Goal: Information Seeking & Learning: Understand process/instructions

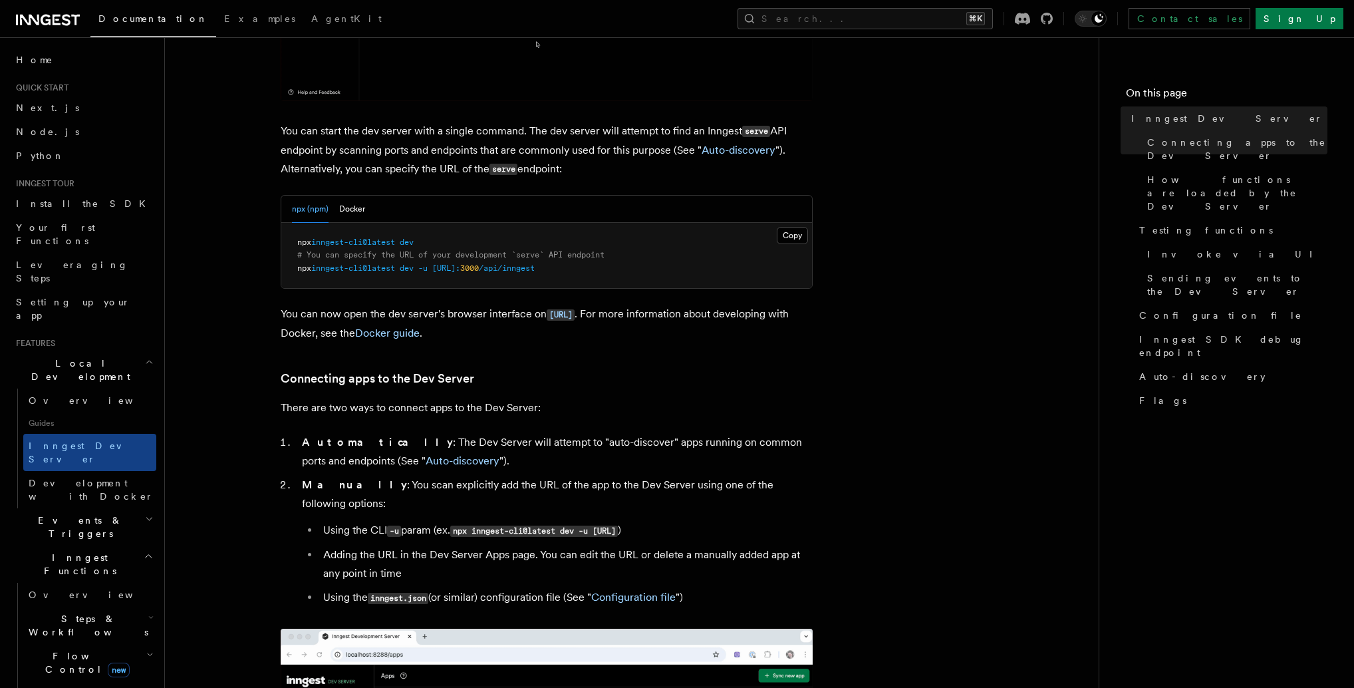
scroll to position [414, 0]
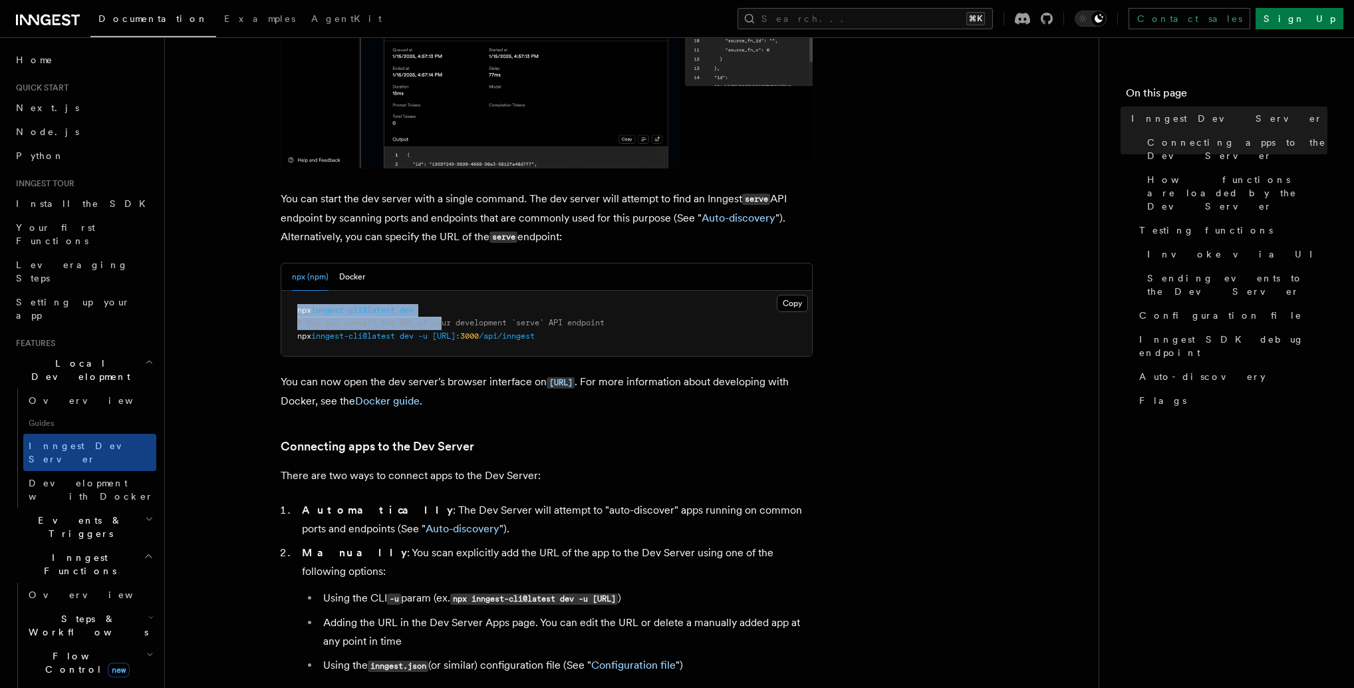
drag, startPoint x: 446, startPoint y: 320, endPoint x: 284, endPoint y: 303, distance: 162.5
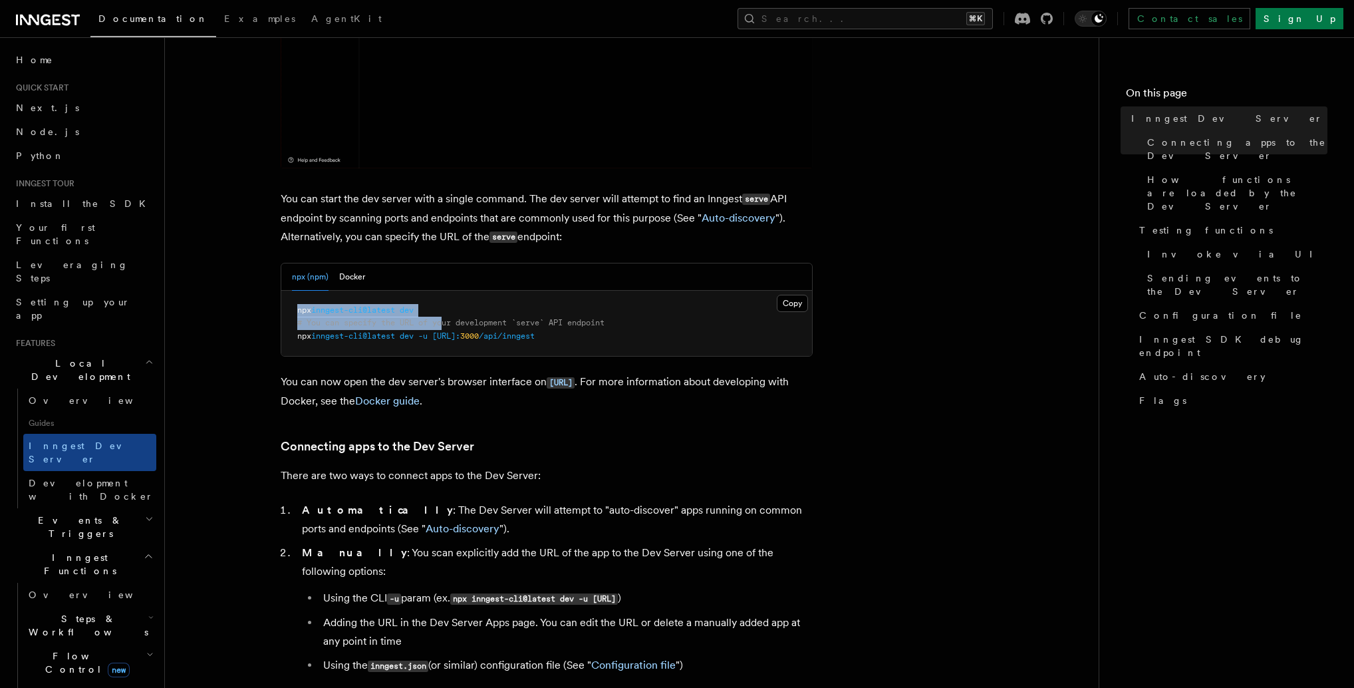
click at [284, 303] on pre "npx inngest-cli@latest dev # You can specify the URL of your development `serve…" at bounding box center [546, 324] width 531 height 66
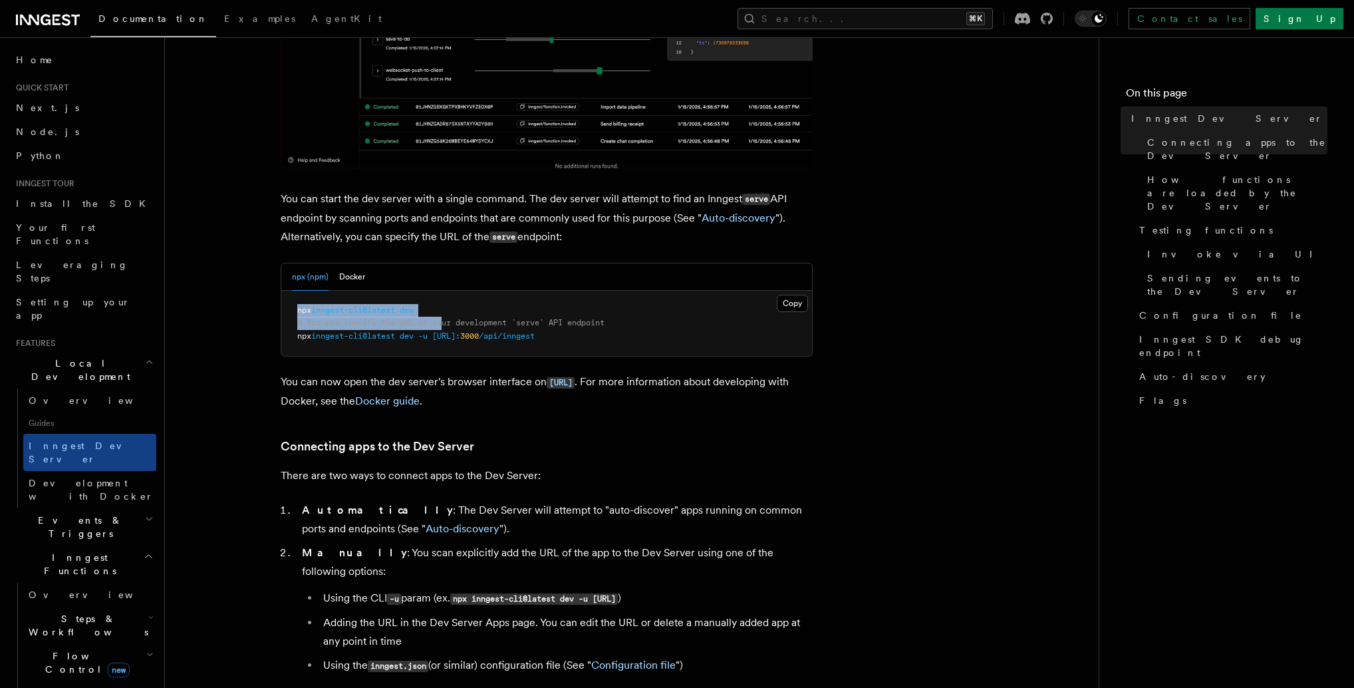
click at [291, 309] on pre "npx inngest-cli@latest dev # You can specify the URL of your development `serve…" at bounding box center [546, 324] width 531 height 66
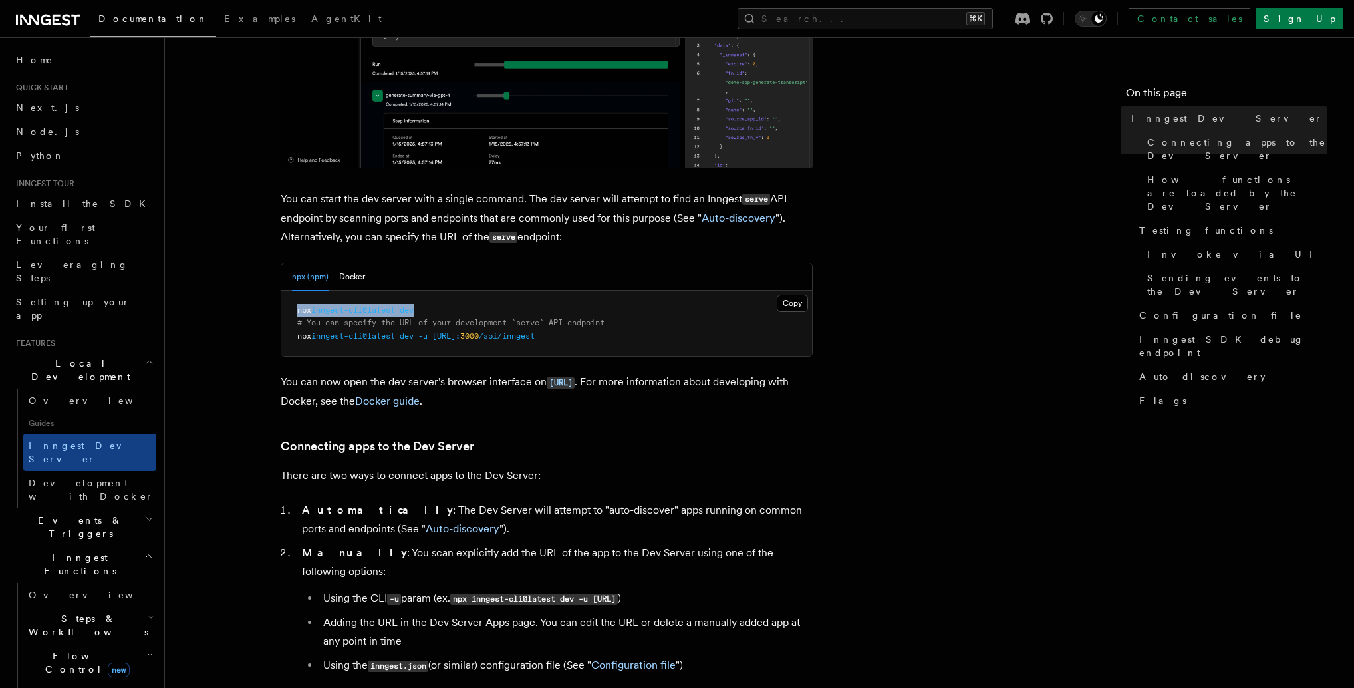
drag, startPoint x: 293, startPoint y: 309, endPoint x: 431, endPoint y: 314, distance: 137.8
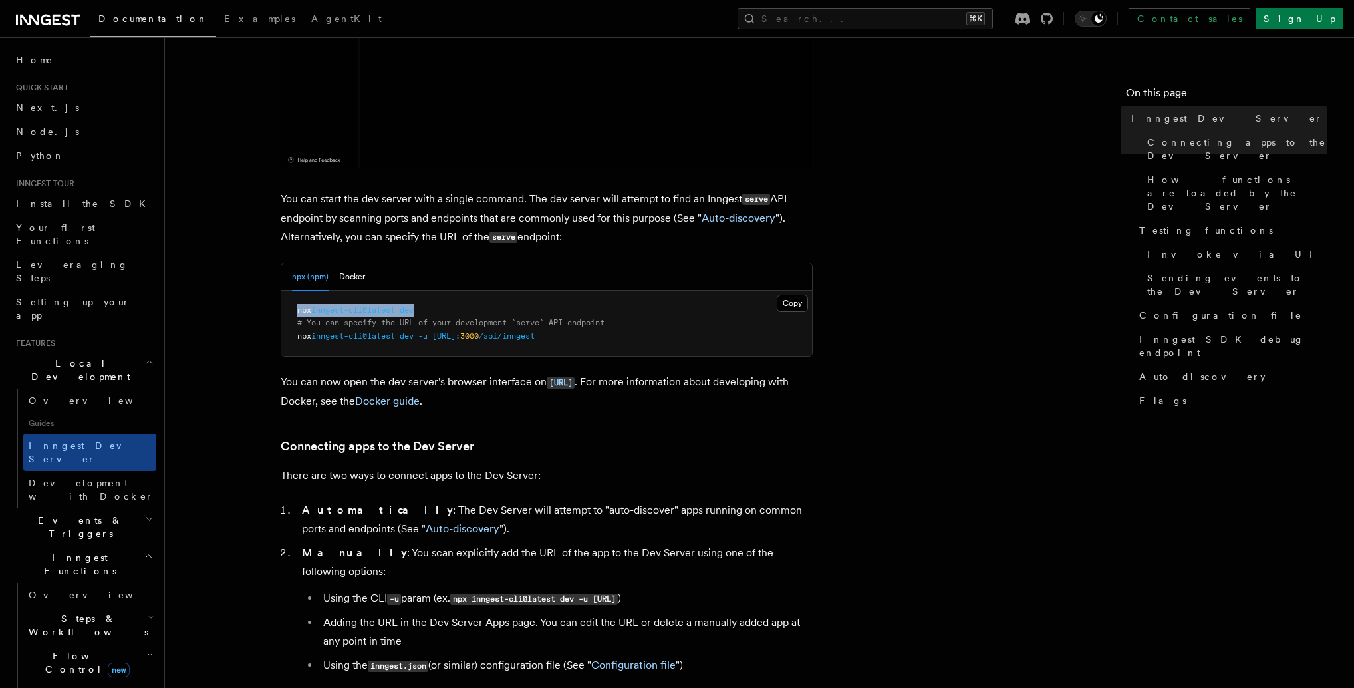
click at [431, 314] on pre "npx inngest-cli@latest dev # You can specify the URL of your development `serve…" at bounding box center [546, 324] width 531 height 66
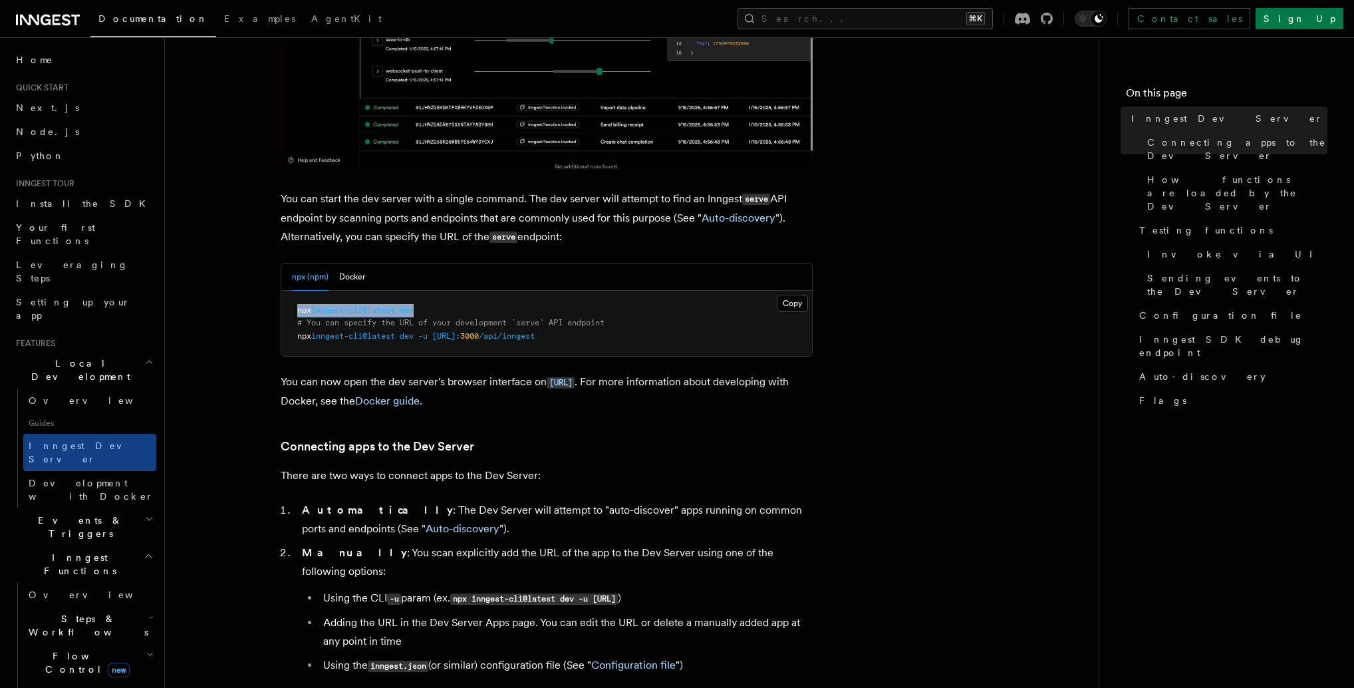
copy span "npx inngest-cli@latest dev"
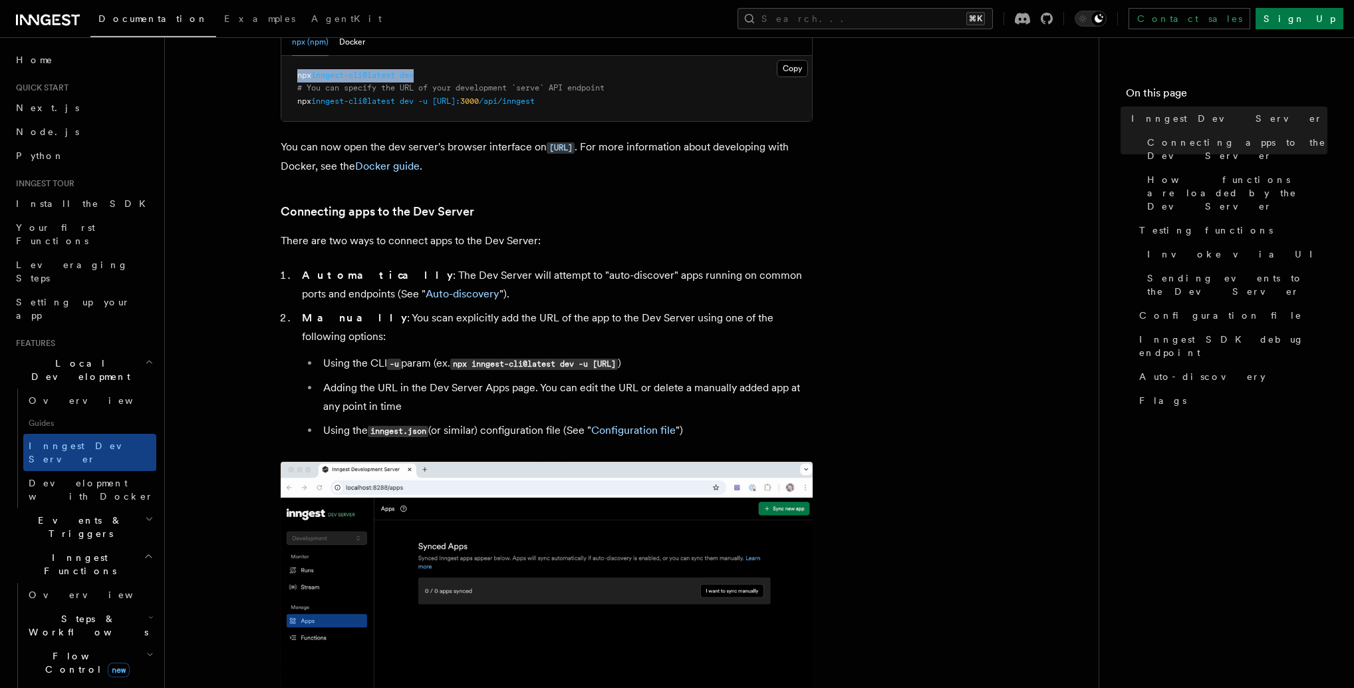
scroll to position [649, 0]
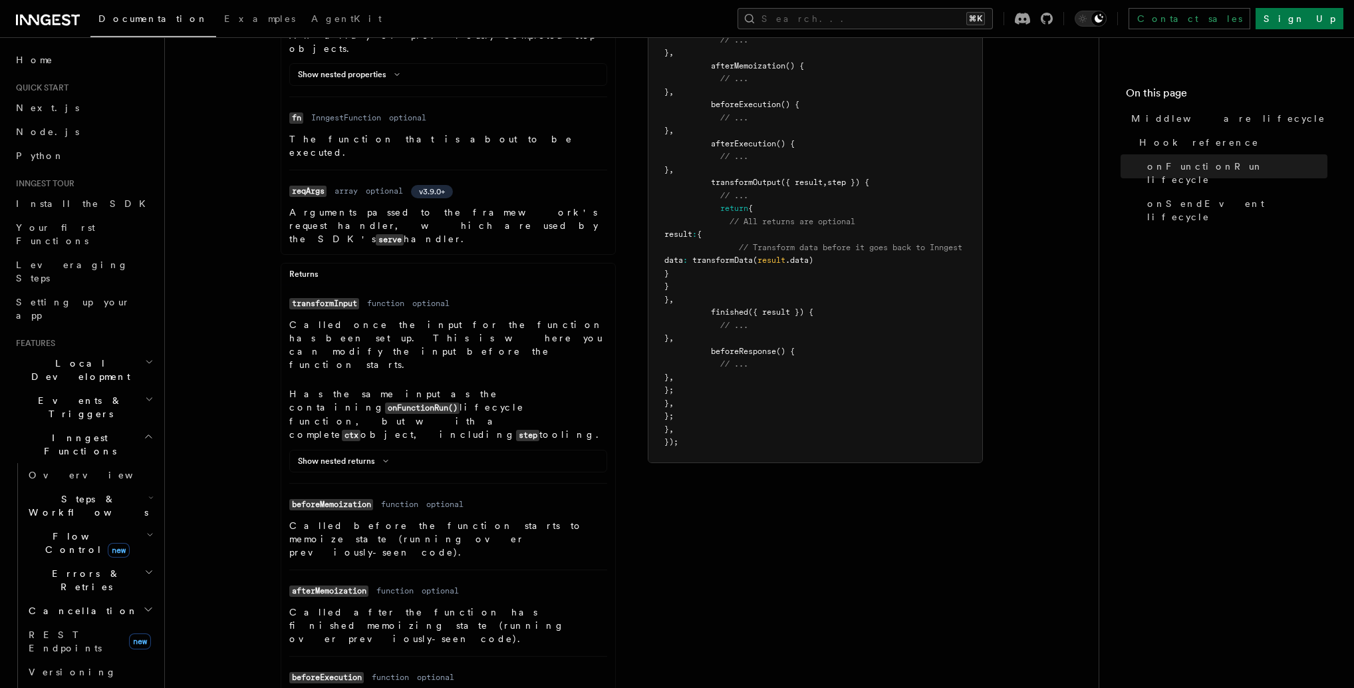
scroll to position [549, 0]
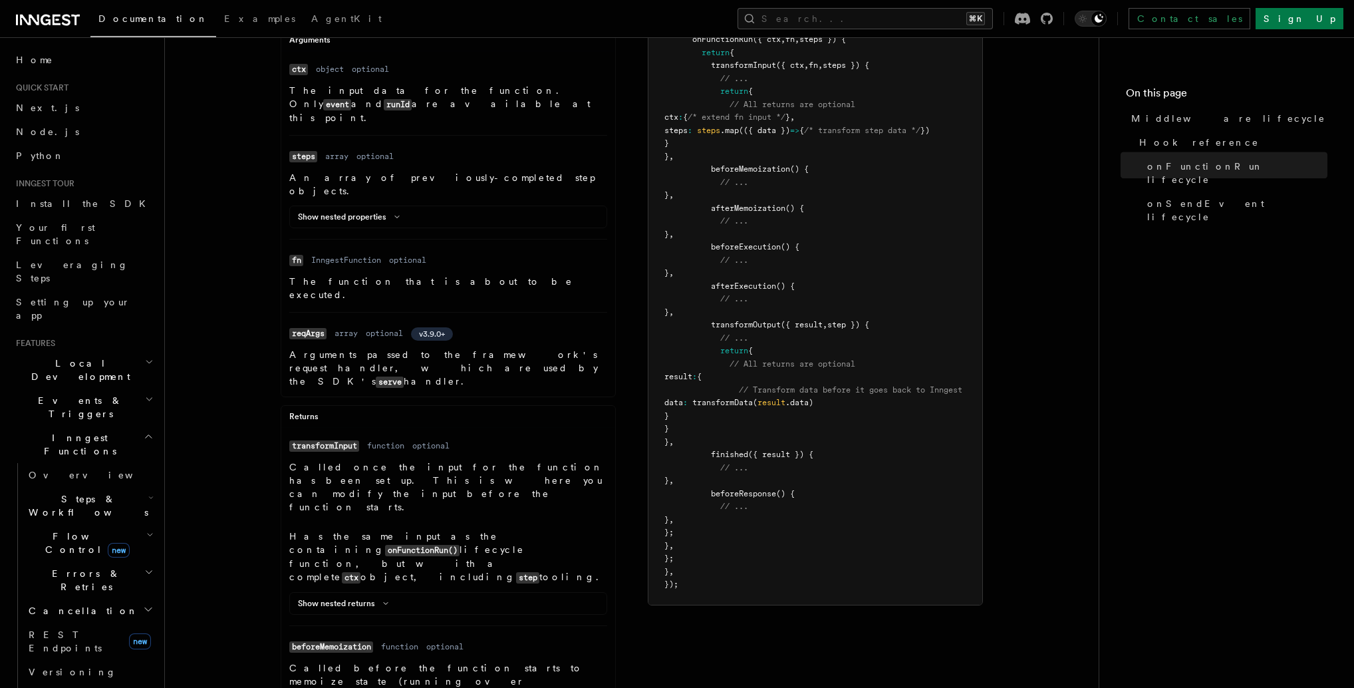
scroll to position [61, 0]
